Goal: Transaction & Acquisition: Purchase product/service

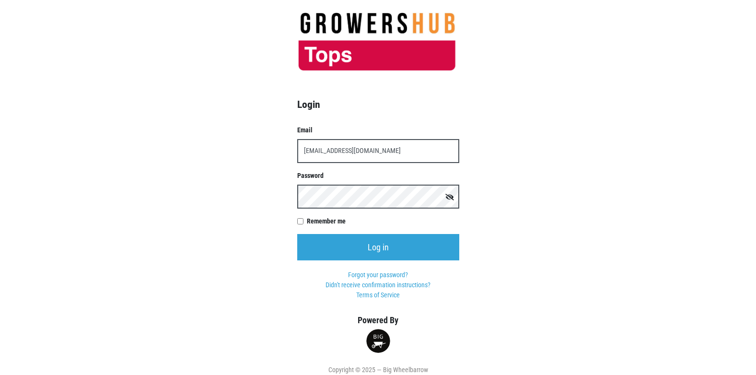
type input "[EMAIL_ADDRESS][DOMAIN_NAME]"
click at [297, 234] on input "Log in" at bounding box center [378, 247] width 162 height 26
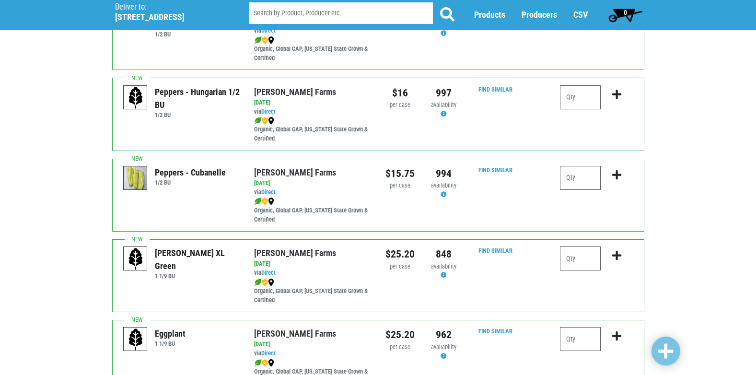
scroll to position [1342, 0]
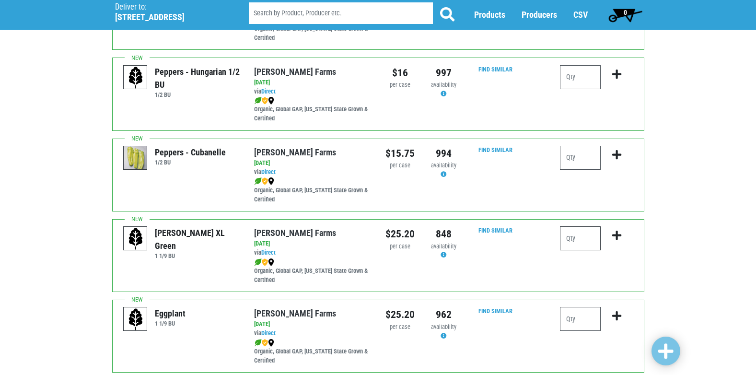
click at [567, 236] on input "number" at bounding box center [580, 238] width 41 height 24
type input "1"
click at [616, 236] on icon "submit" at bounding box center [616, 235] width 9 height 11
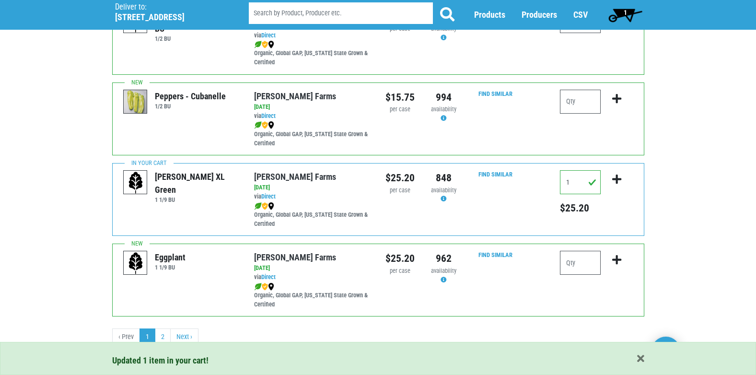
scroll to position [1400, 0]
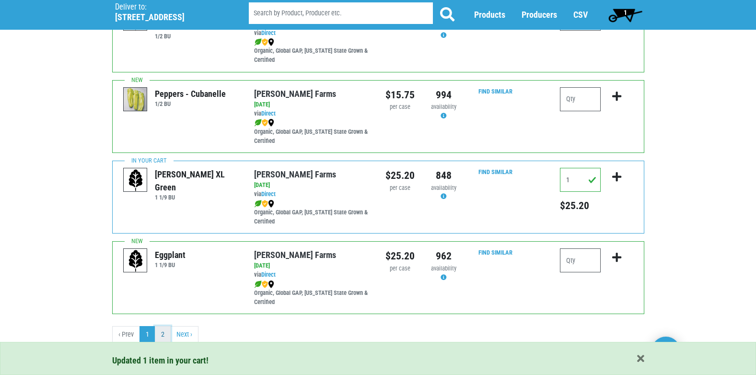
click at [166, 336] on link "2" at bounding box center [163, 334] width 16 height 17
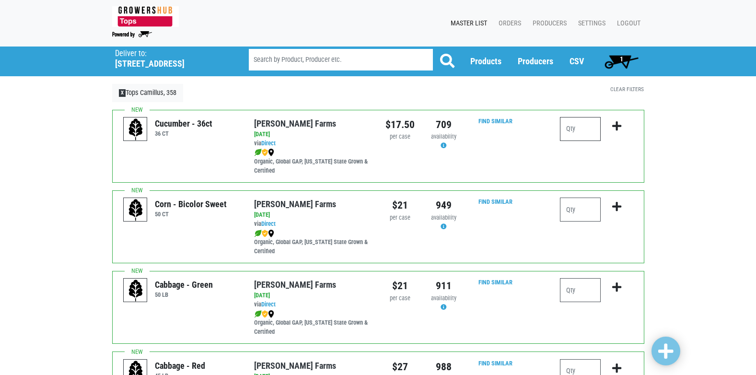
click at [586, 127] on input "number" at bounding box center [580, 129] width 41 height 24
type input "2"
click at [617, 127] on icon "submit" at bounding box center [616, 126] width 9 height 11
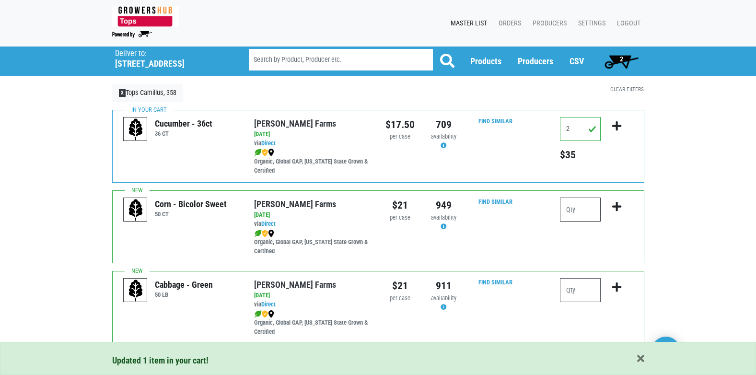
click at [588, 214] on input "number" at bounding box center [580, 209] width 41 height 24
type input "5"
click at [619, 207] on icon "submit" at bounding box center [616, 206] width 9 height 11
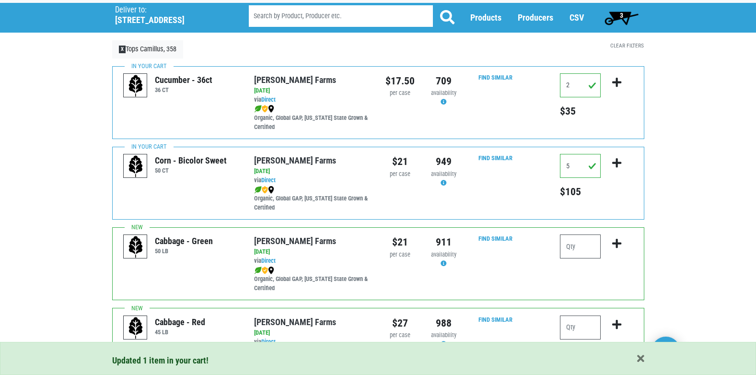
scroll to position [48, 0]
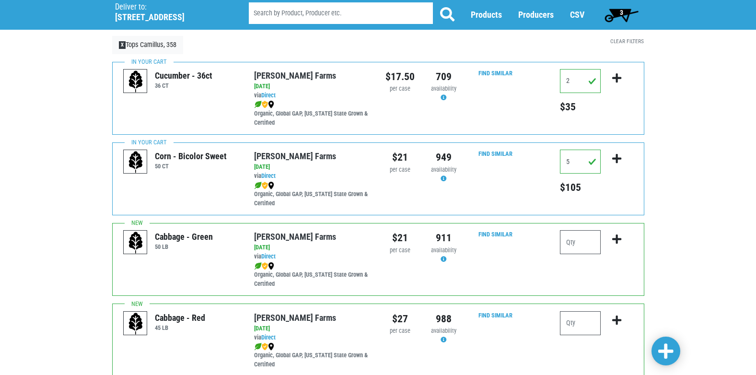
click at [619, 11] on span "3" at bounding box center [621, 14] width 43 height 19
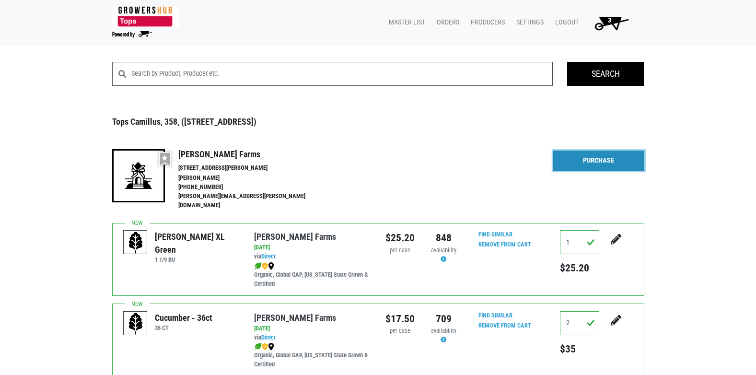
click at [595, 158] on link "Purchase" at bounding box center [598, 160] width 91 height 20
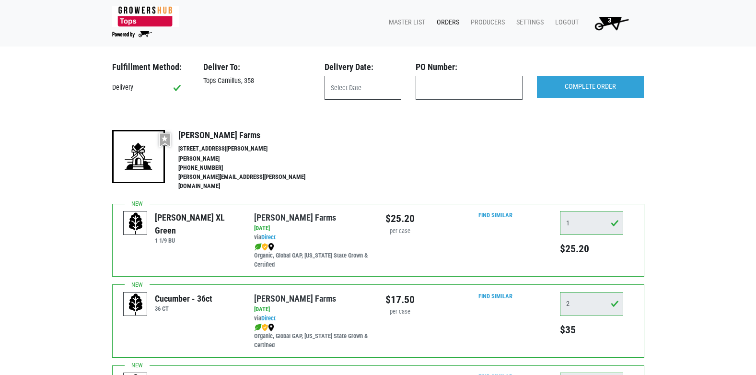
click at [362, 93] on input "text" at bounding box center [362, 88] width 77 height 24
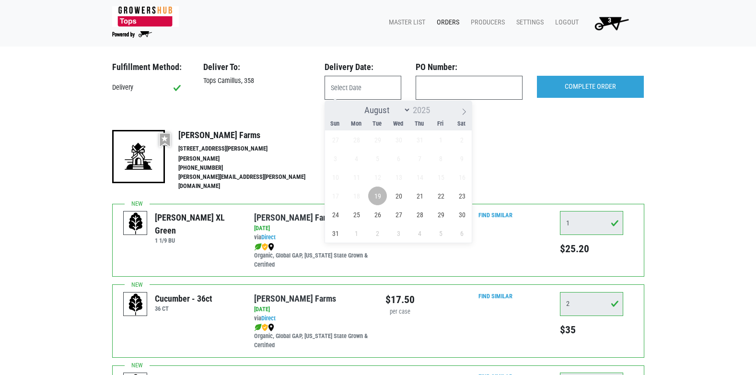
click at [377, 195] on span "19" at bounding box center [377, 195] width 19 height 19
type input "[DATE]"
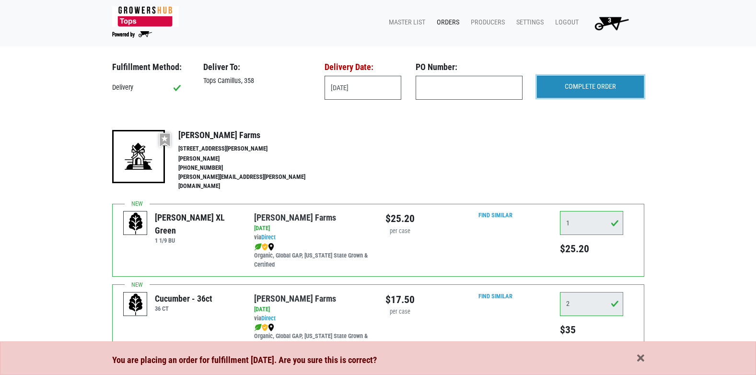
click at [563, 87] on input "COMPLETE ORDER" at bounding box center [590, 87] width 107 height 22
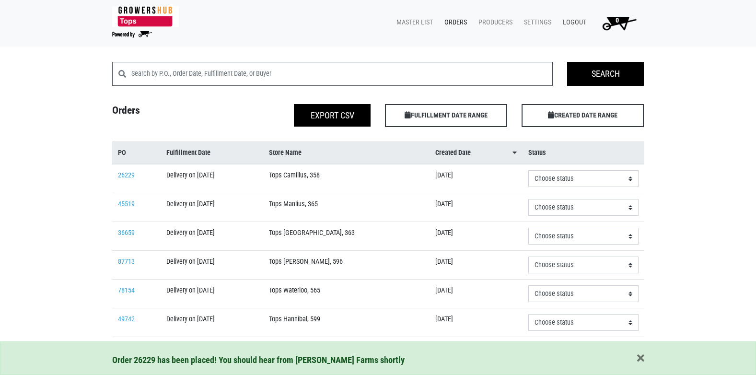
click at [570, 21] on link "Logout" at bounding box center [572, 22] width 35 height 18
